Goal: Information Seeking & Learning: Understand process/instructions

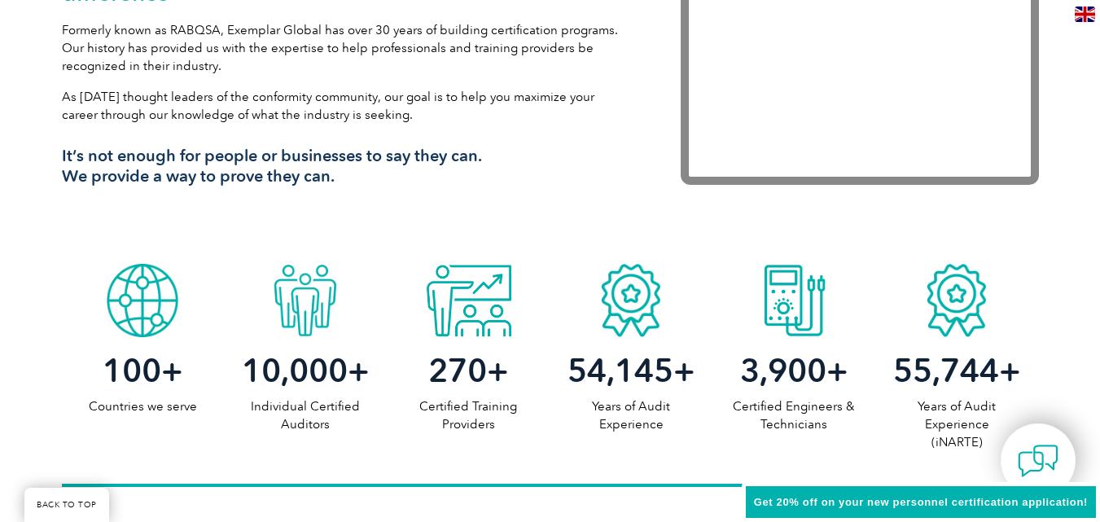
scroll to position [652, 0]
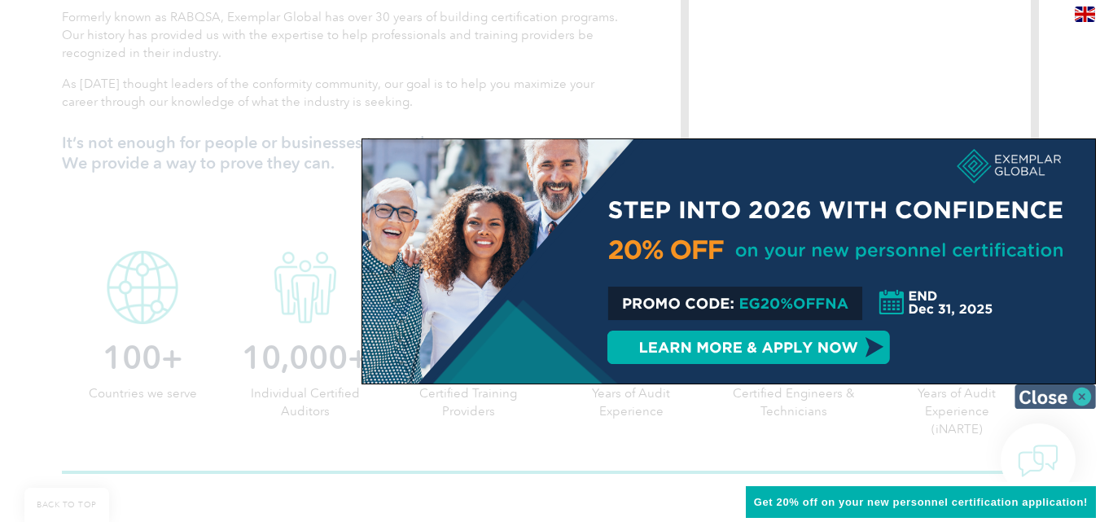
click at [1085, 397] on img at bounding box center [1055, 396] width 81 height 24
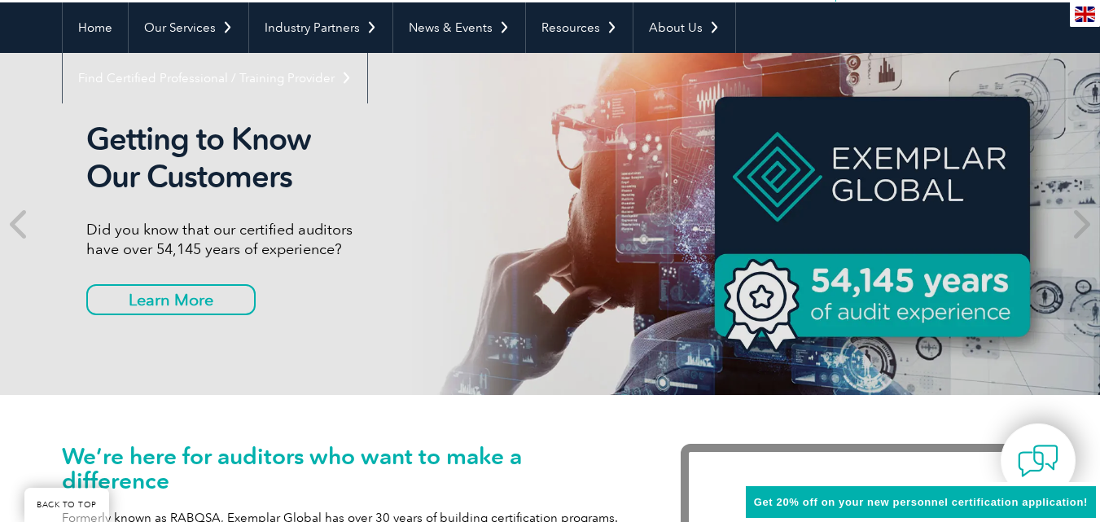
scroll to position [0, 0]
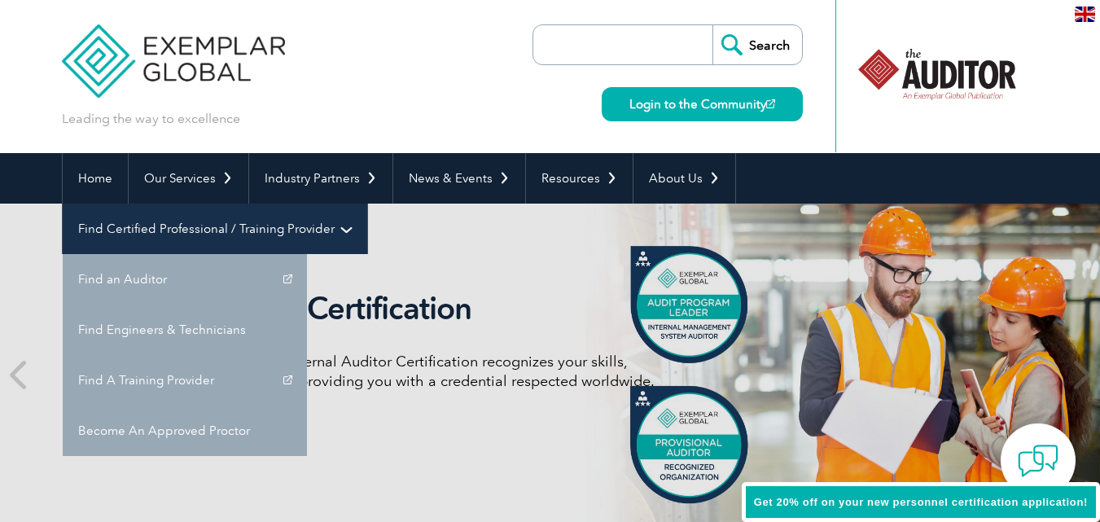
click at [367, 204] on link "Find Certified Professional / Training Provider" at bounding box center [215, 229] width 305 height 51
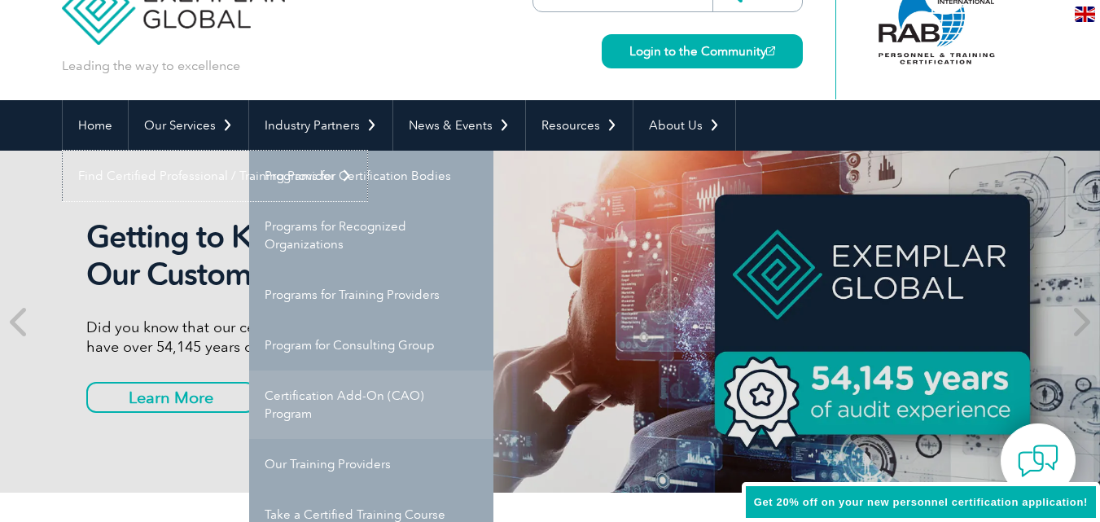
scroll to position [81, 0]
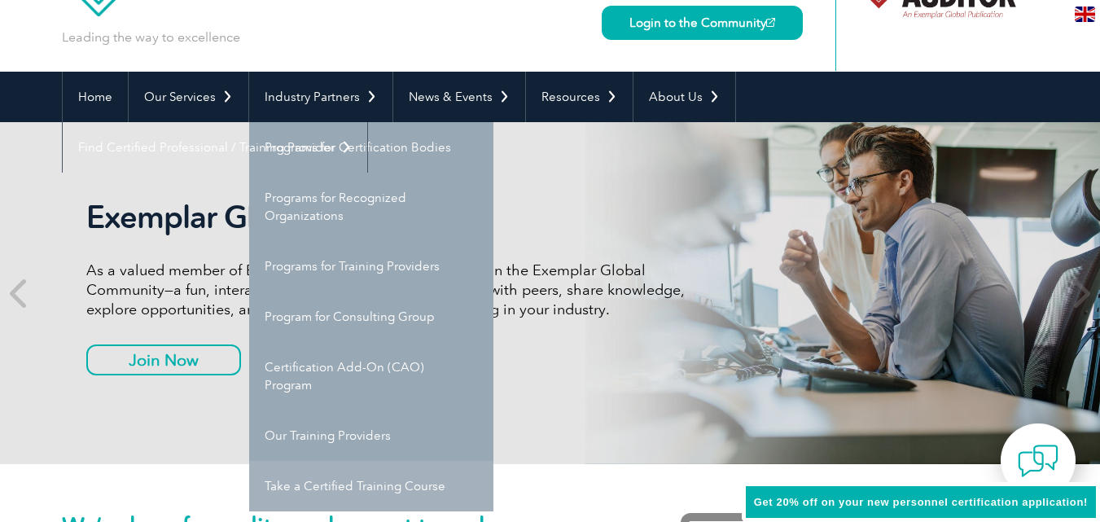
click at [349, 482] on link "Take a Certified Training Course" at bounding box center [371, 486] width 244 height 51
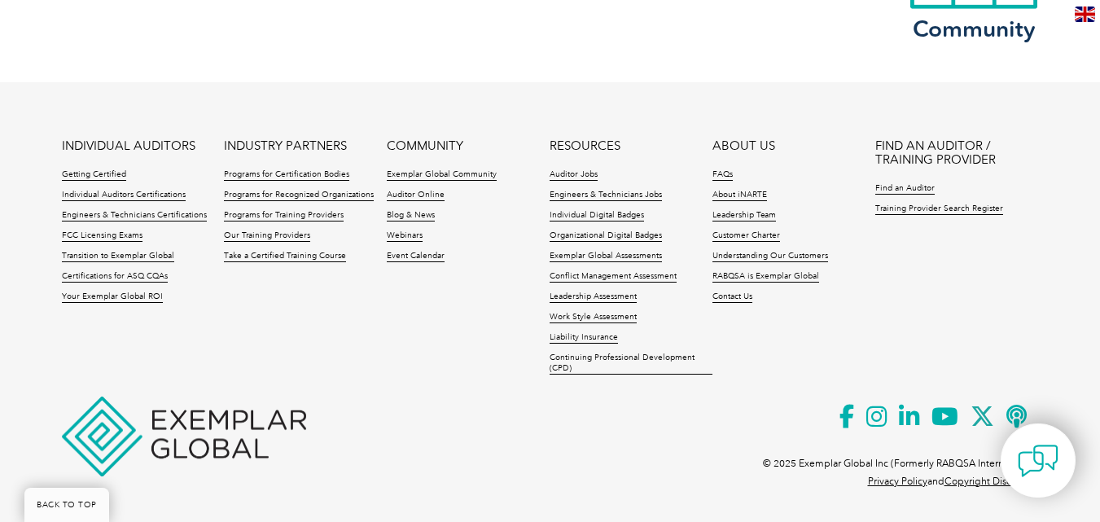
scroll to position [1878, 0]
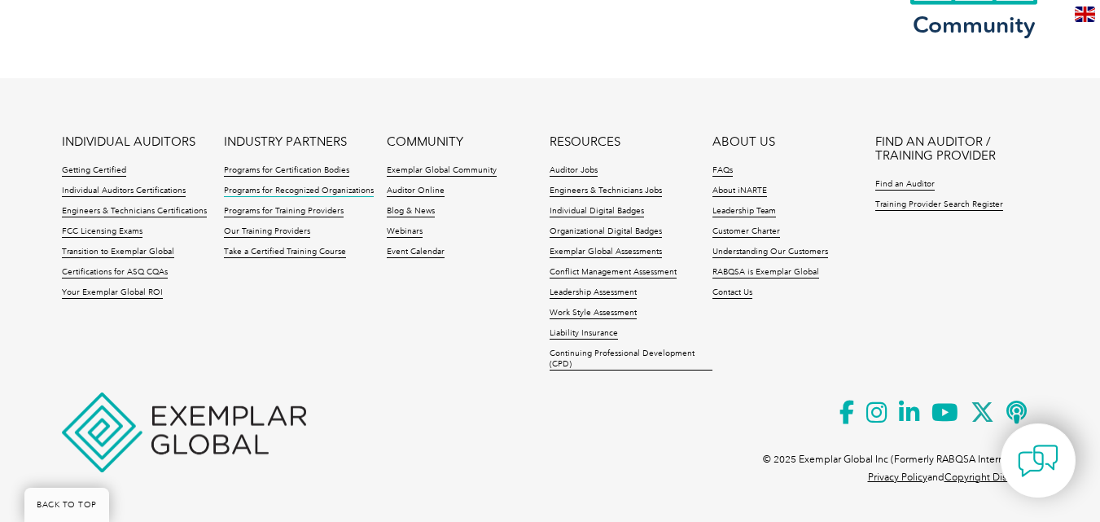
click at [351, 190] on link "Programs for Recognized Organizations" at bounding box center [299, 191] width 150 height 11
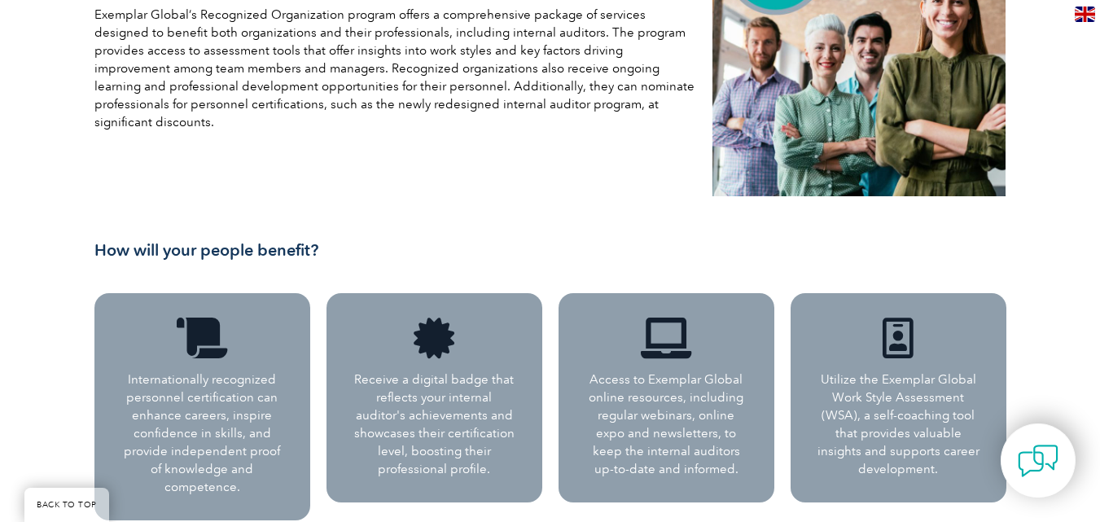
scroll to position [326, 0]
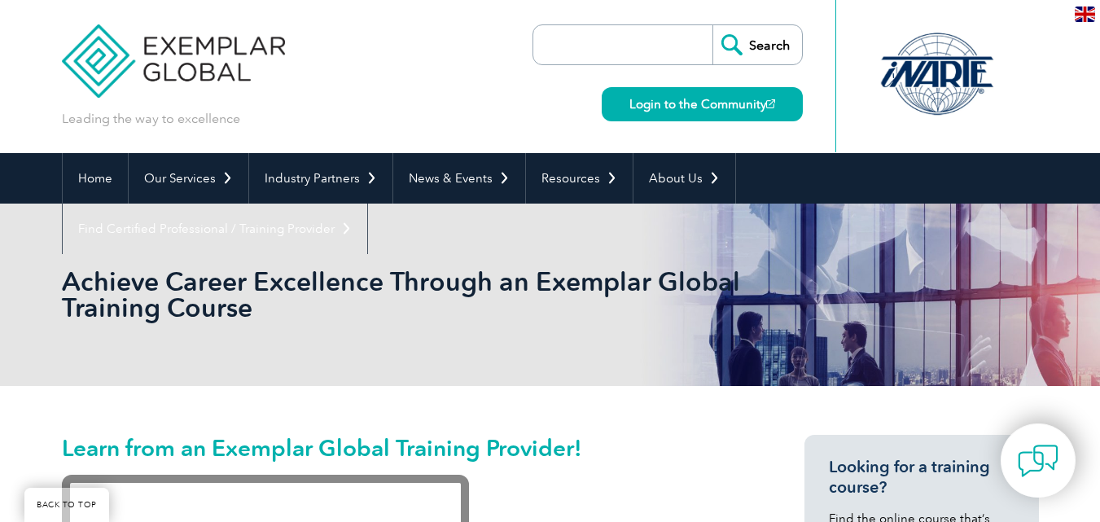
scroll to position [1878, 0]
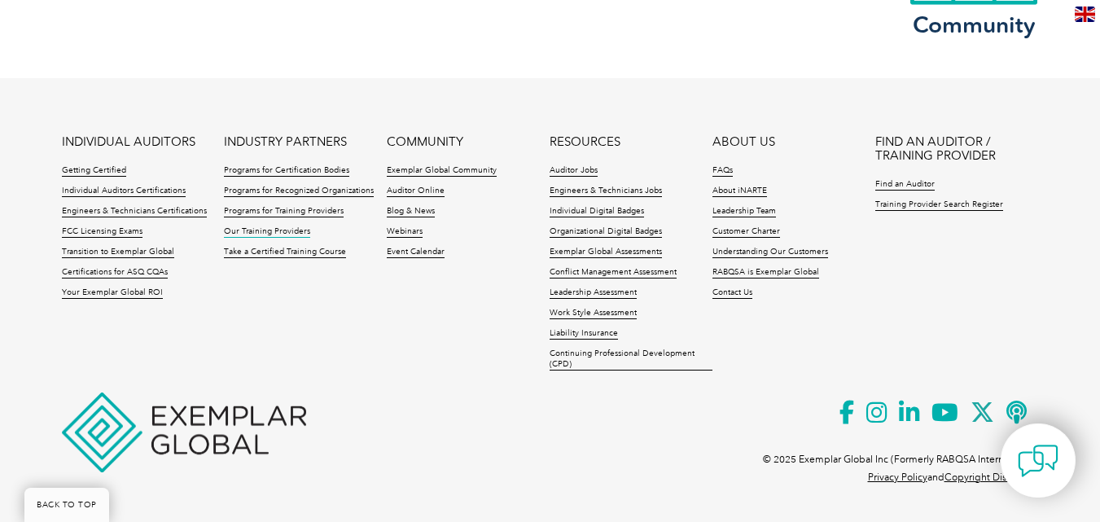
click at [267, 230] on link "Our Training Providers" at bounding box center [267, 231] width 86 height 11
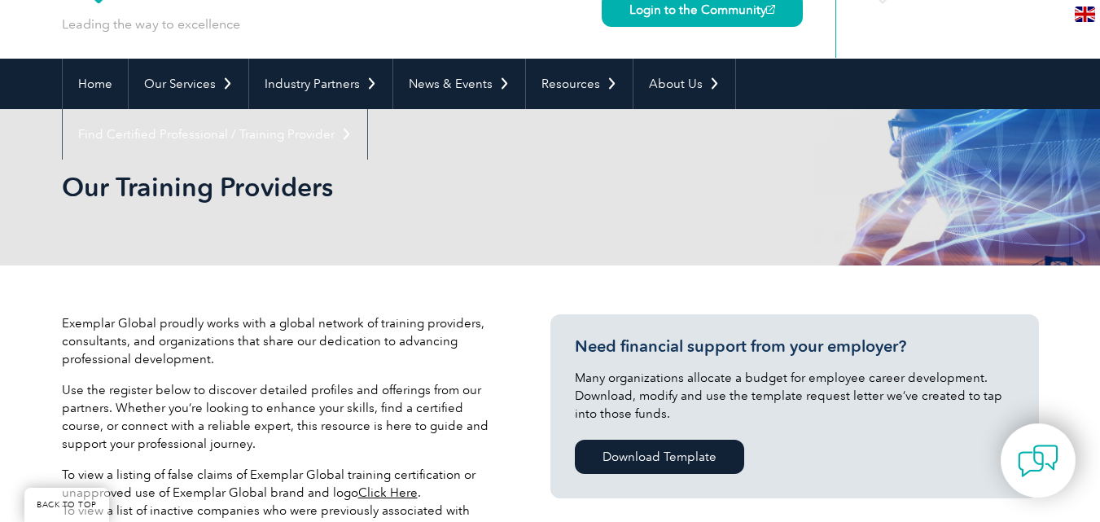
scroll to position [81, 0]
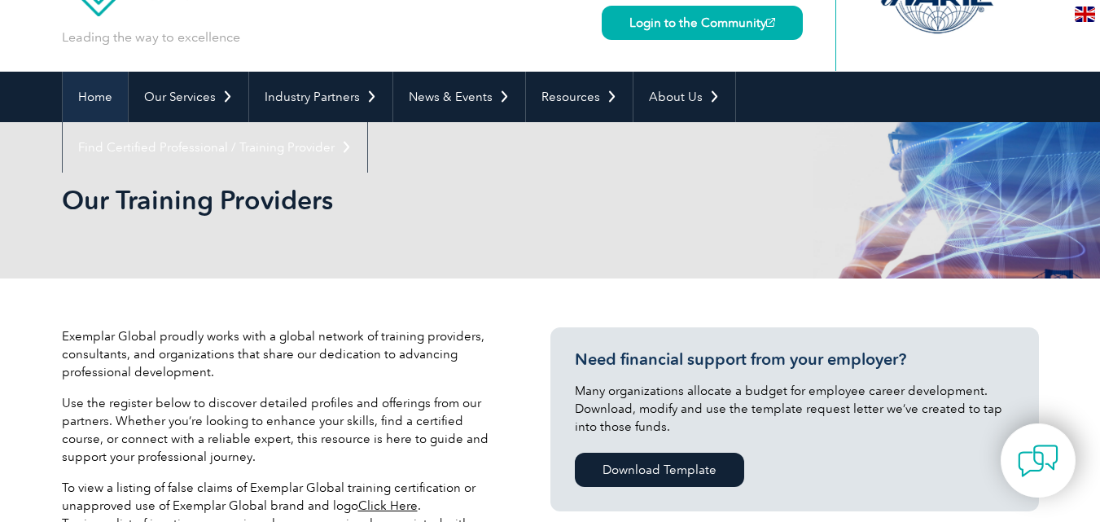
click at [111, 93] on link "Home" at bounding box center [95, 97] width 65 height 51
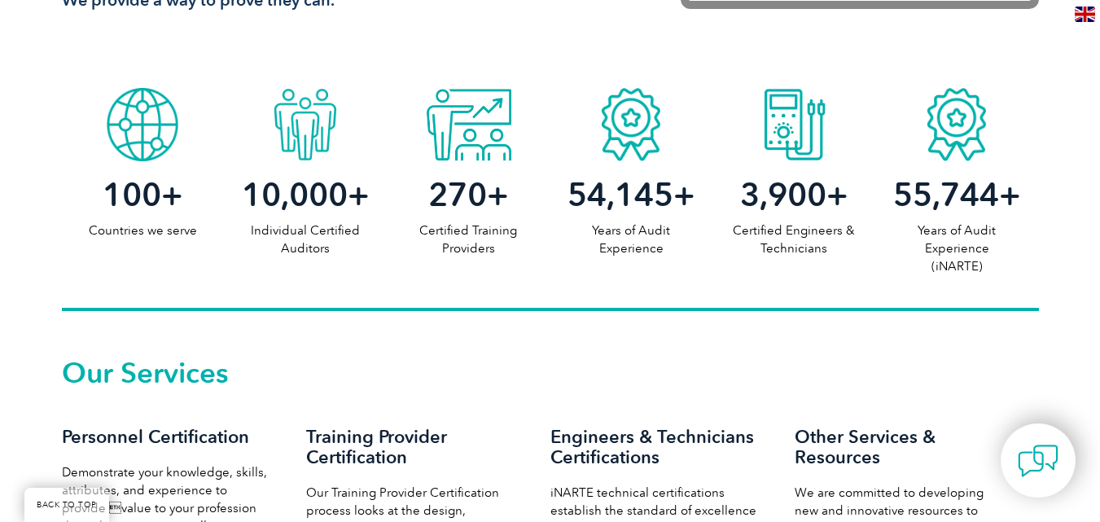
scroll to position [1140, 0]
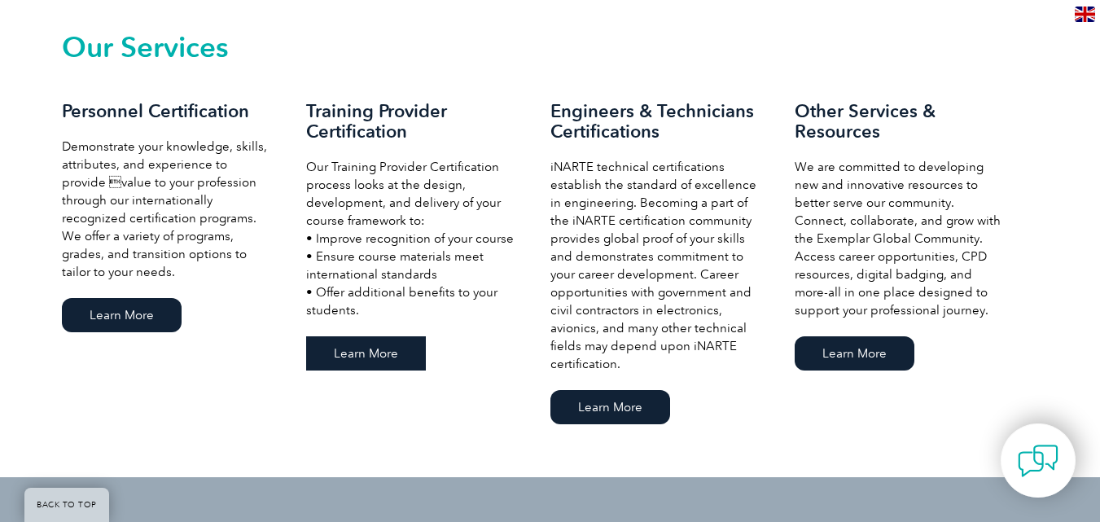
click at [380, 355] on link "Learn More" at bounding box center [366, 353] width 120 height 34
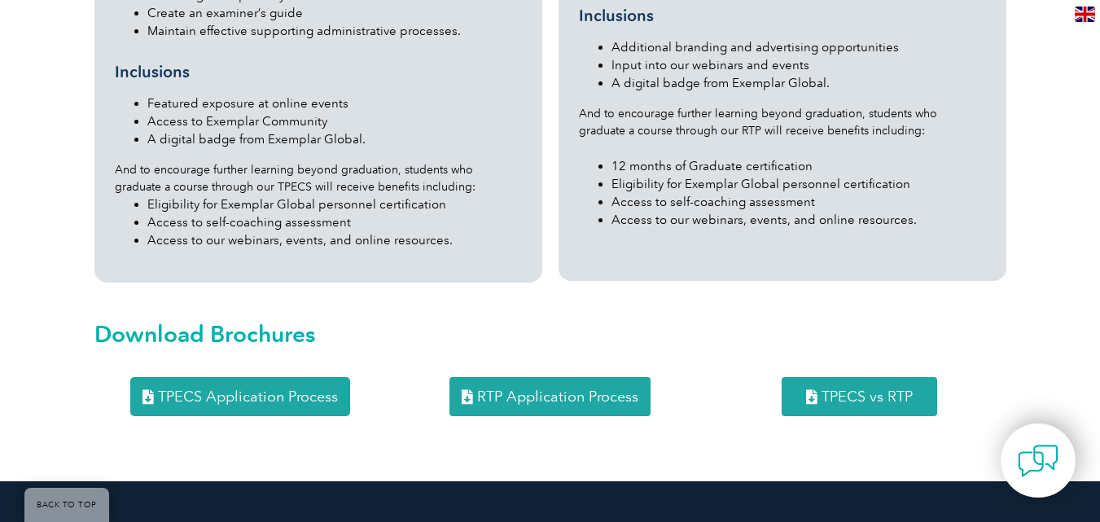
scroll to position [2036, 0]
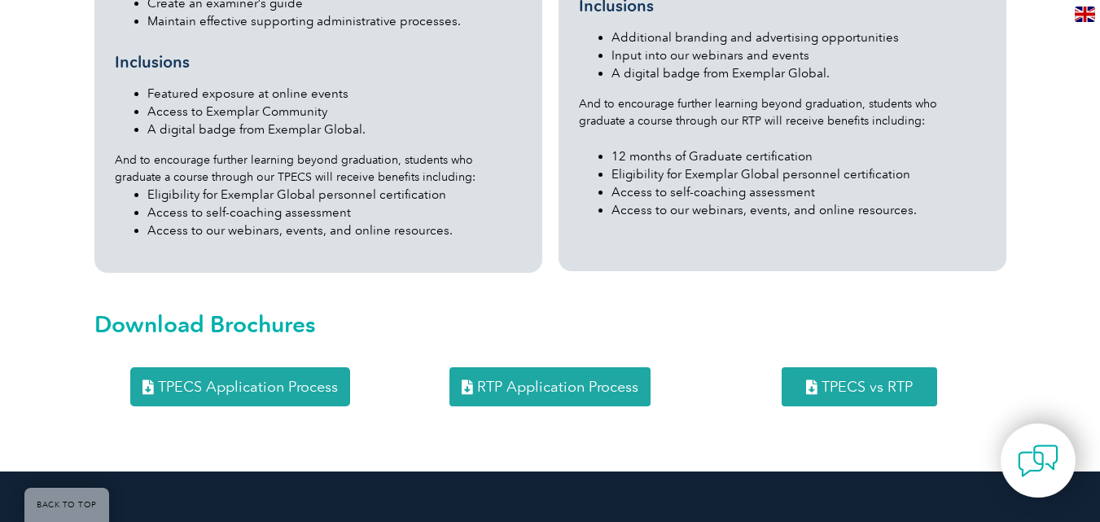
click at [567, 367] on link "RTP Application Process" at bounding box center [550, 386] width 201 height 39
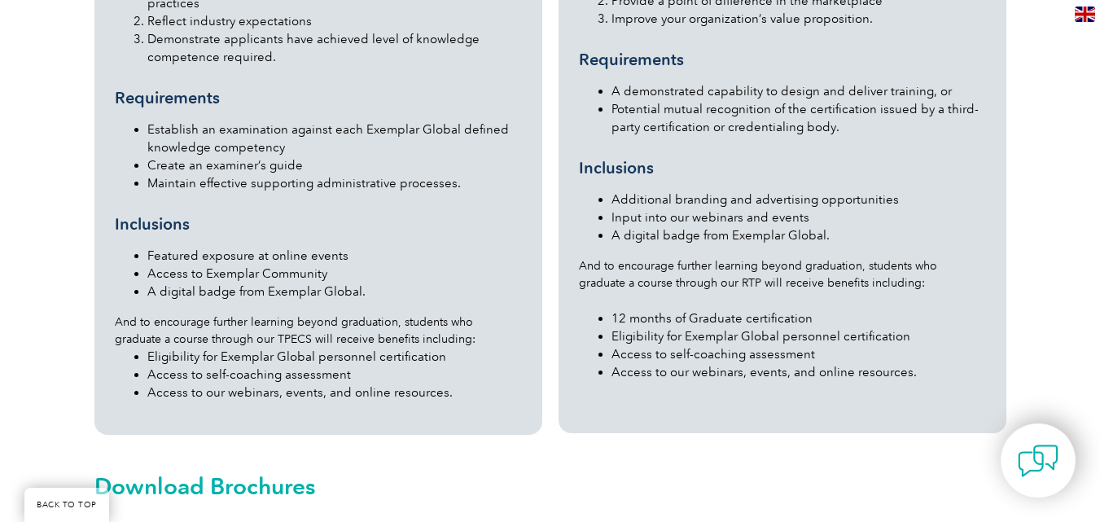
scroll to position [2118, 0]
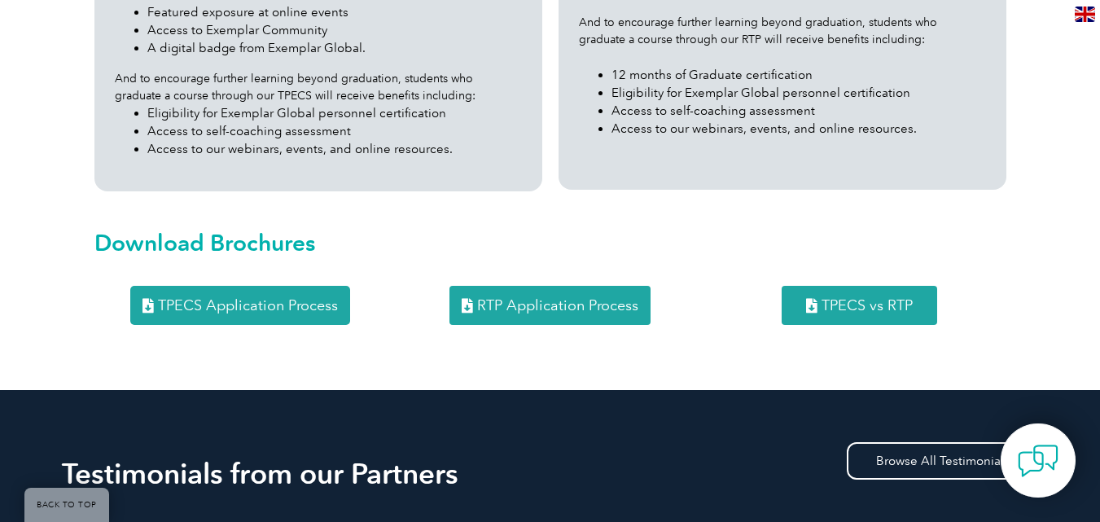
click at [558, 286] on link "RTP Application Process" at bounding box center [550, 305] width 201 height 39
